Goal: Check status: Check status

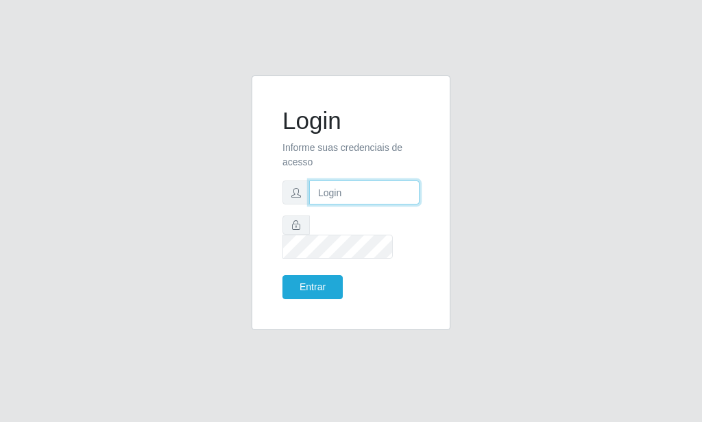
click at [313, 204] on input "text" at bounding box center [364, 192] width 110 height 24
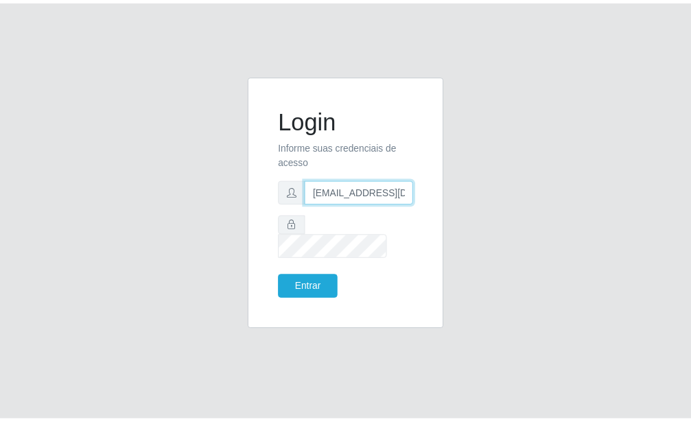
scroll to position [0, 1]
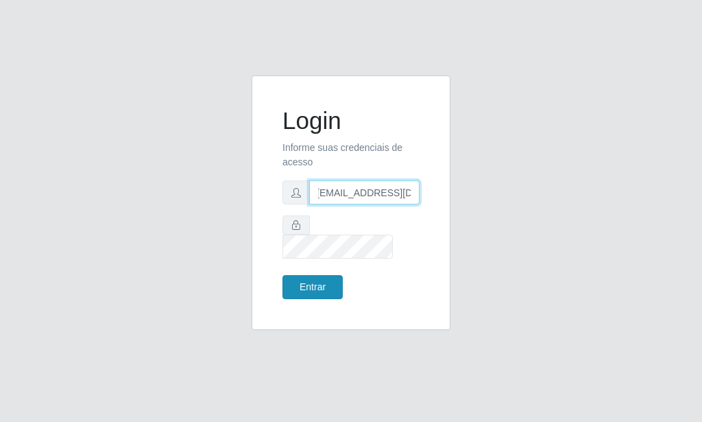
type input "[EMAIL_ADDRESS][DOMAIN_NAME]"
click at [302, 275] on button "Entrar" at bounding box center [313, 287] width 60 height 24
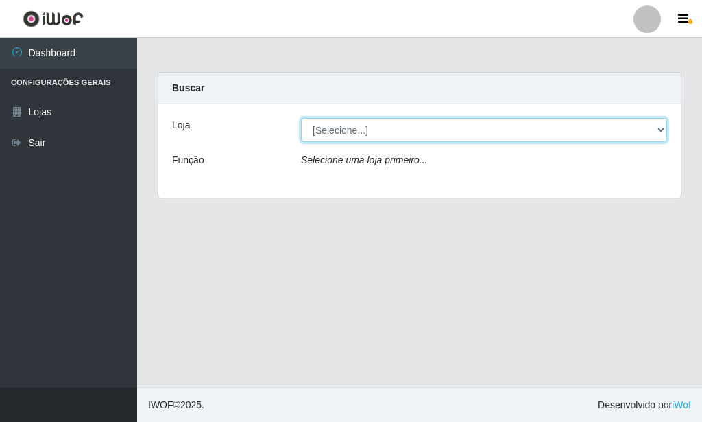
click at [301, 118] on select "[Selecione...] Rede Potiguar 6 - Extremoz" at bounding box center [484, 130] width 366 height 24
select select "80"
click option "Rede Potiguar 6 - Extremoz" at bounding box center [0, 0] width 0 height 0
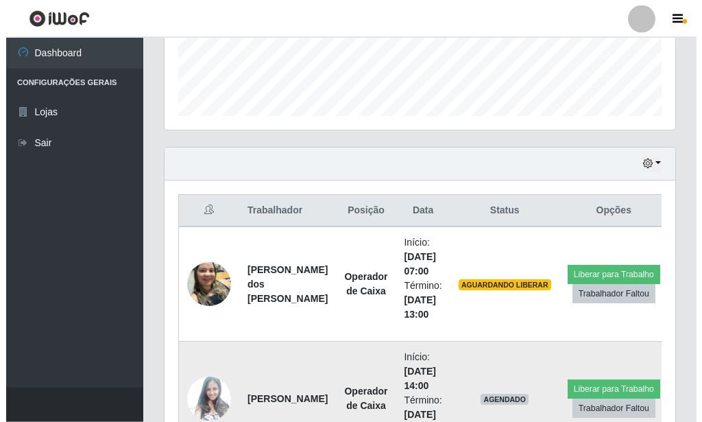
scroll to position [474, 0]
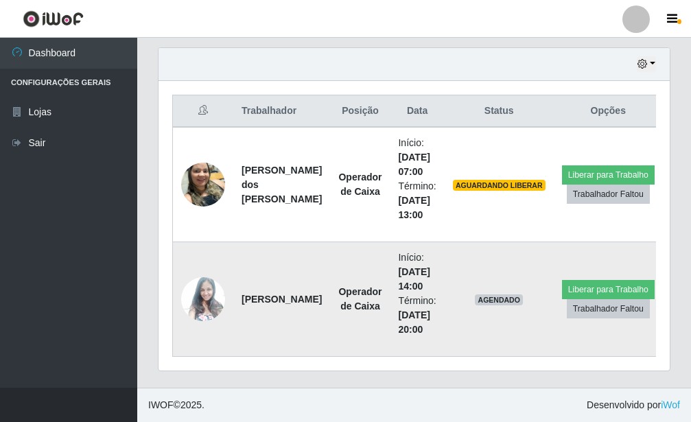
click at [201, 299] on img at bounding box center [203, 299] width 44 height 59
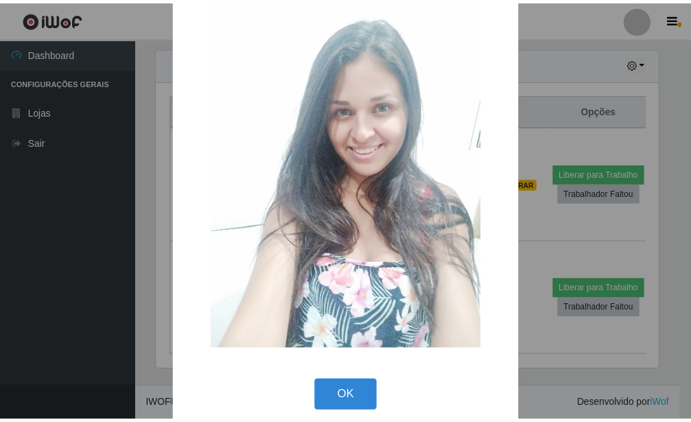
scroll to position [64, 0]
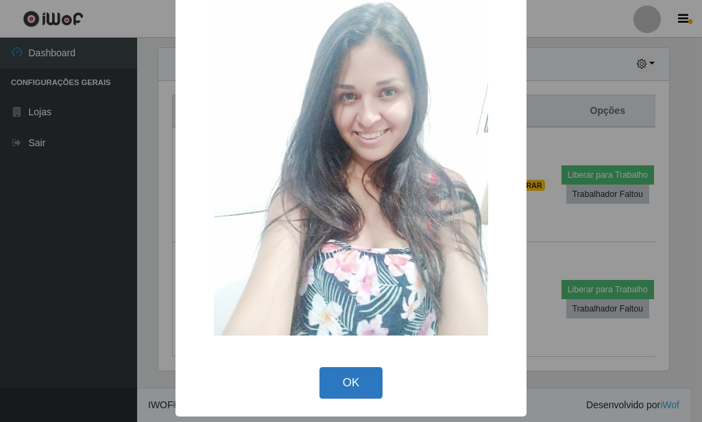
click at [357, 379] on button "OK" at bounding box center [352, 383] width 64 height 32
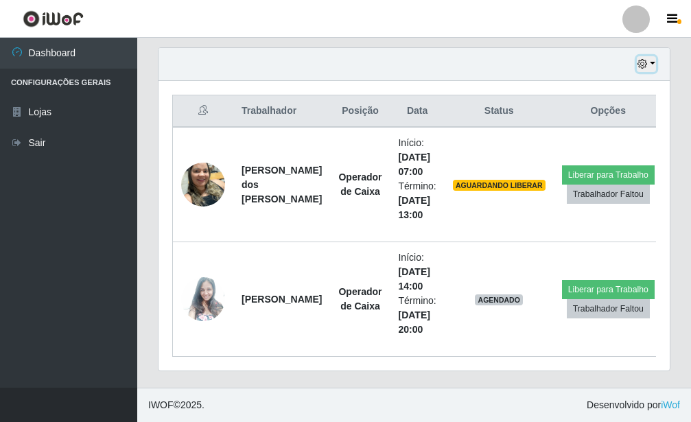
click at [649, 69] on button "button" at bounding box center [645, 64] width 19 height 16
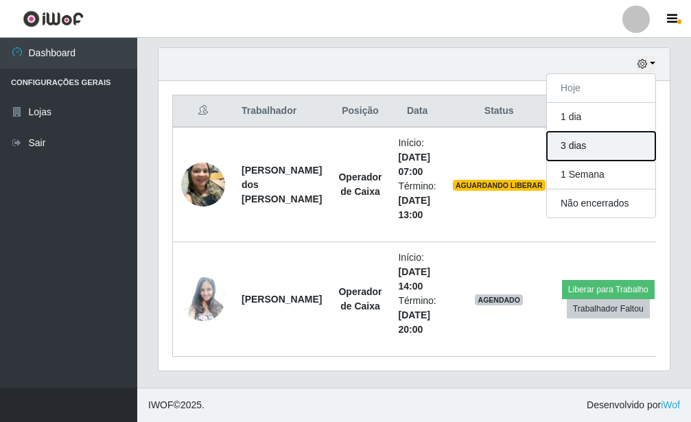
click at [578, 144] on button "3 dias" at bounding box center [601, 146] width 108 height 29
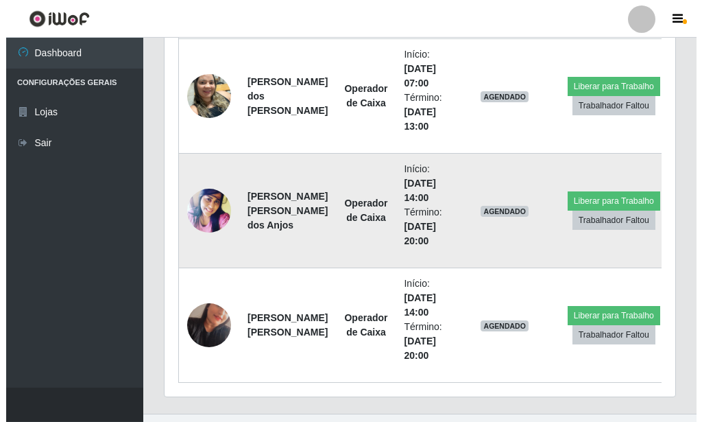
scroll to position [818, 0]
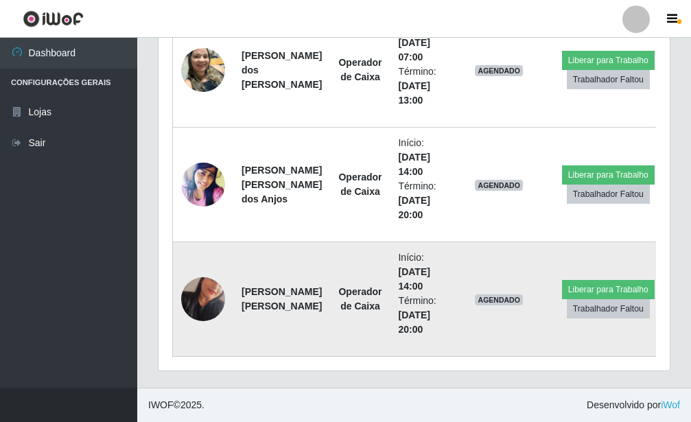
click at [211, 296] on img at bounding box center [203, 299] width 44 height 78
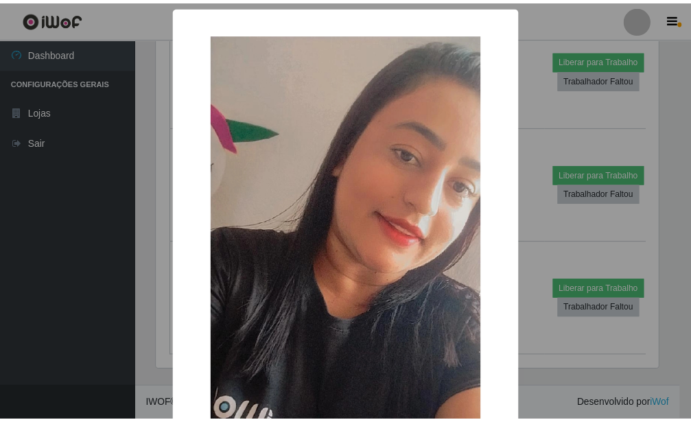
scroll to position [156, 0]
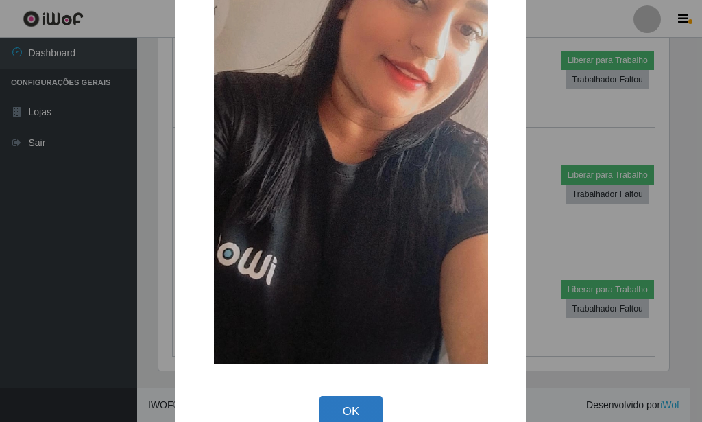
click at [343, 402] on button "OK" at bounding box center [352, 412] width 64 height 32
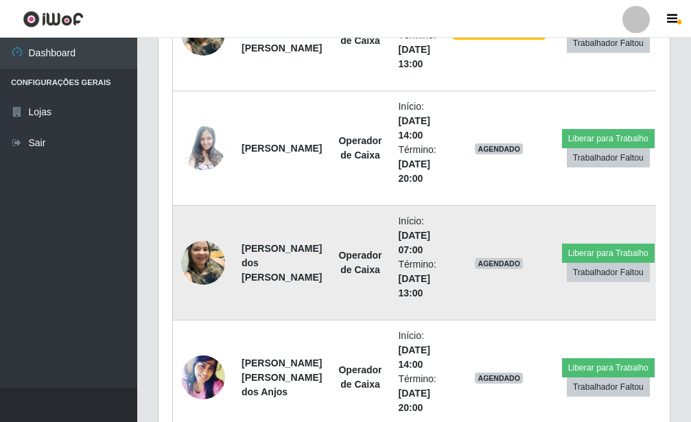
scroll to position [608, 0]
